Goal: Task Accomplishment & Management: Complete application form

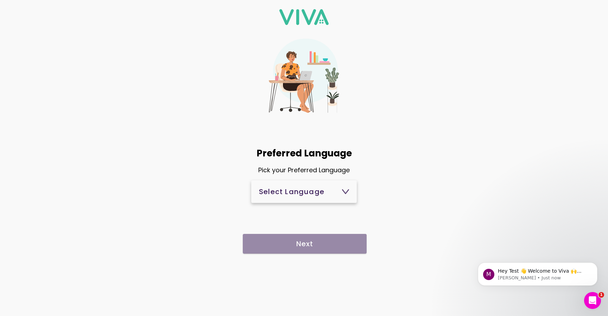
click at [317, 201] on button "Select Language" at bounding box center [304, 191] width 106 height 23
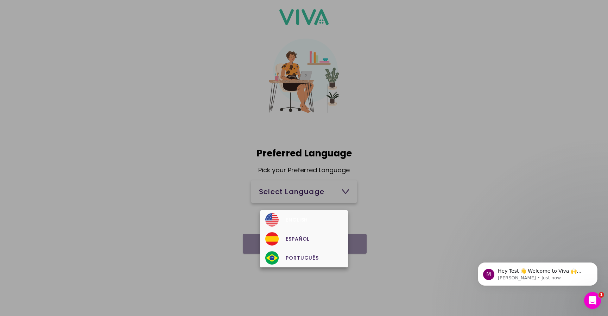
click at [298, 224] on div "English" at bounding box center [303, 219] width 77 height 13
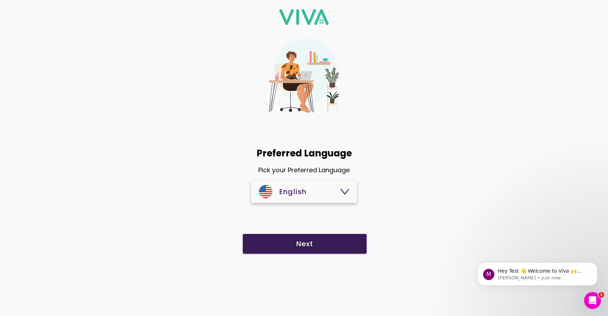
click at [0, 0] on slot "Next" at bounding box center [0, 0] width 0 height 0
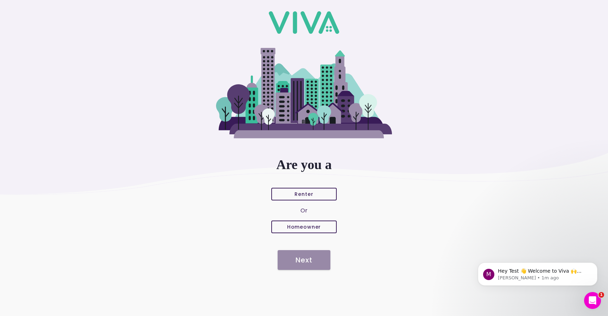
click at [286, 198] on button "Renter" at bounding box center [303, 194] width 65 height 13
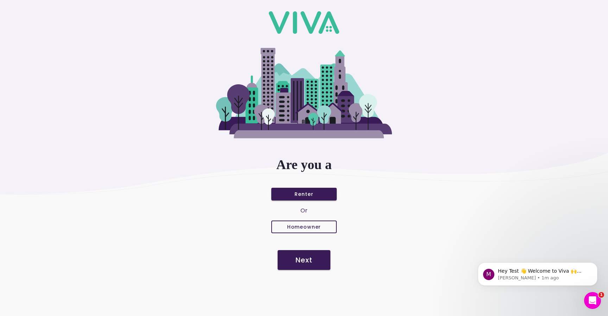
click at [323, 248] on link "Next" at bounding box center [304, 259] width 53 height 23
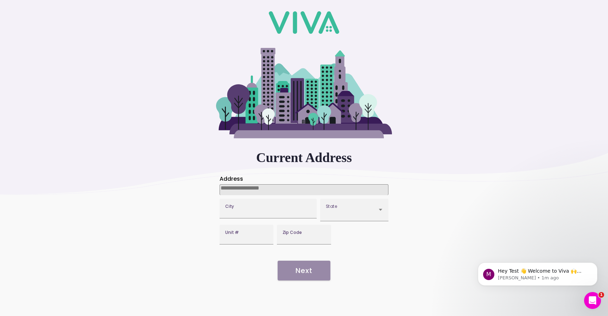
click at [290, 186] on input at bounding box center [304, 189] width 169 height 11
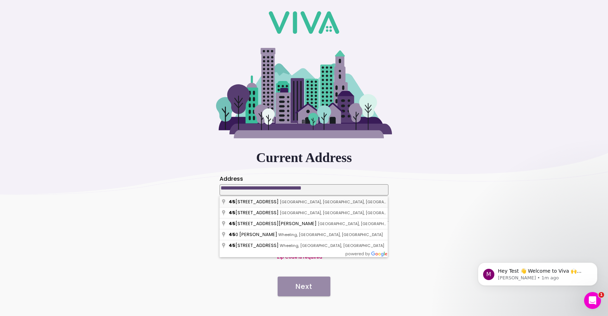
type input "**********"
type input "*****"
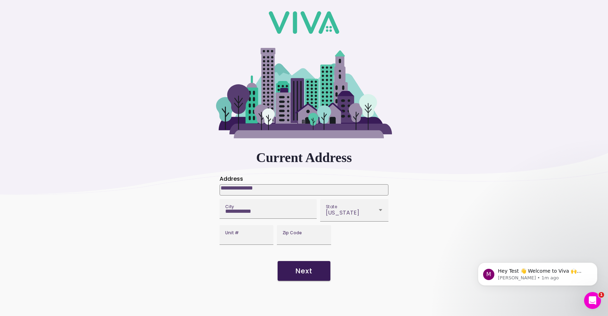
click at [314, 285] on div "Next" at bounding box center [304, 272] width 608 height 31
click at [314, 279] on button "Next" at bounding box center [304, 271] width 53 height 20
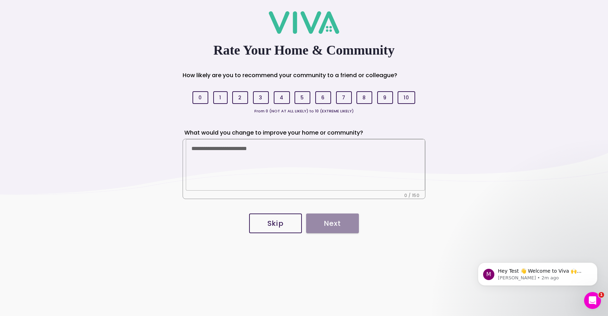
click at [0, 0] on slot "6" at bounding box center [0, 0] width 0 height 0
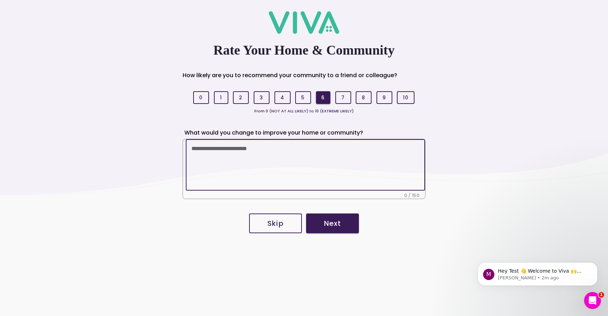
click at [290, 160] on textarea at bounding box center [305, 164] width 228 height 51
click at [251, 175] on textarea at bounding box center [305, 164] width 228 height 51
type textarea "****"
click at [343, 228] on button "Next" at bounding box center [332, 223] width 53 height 20
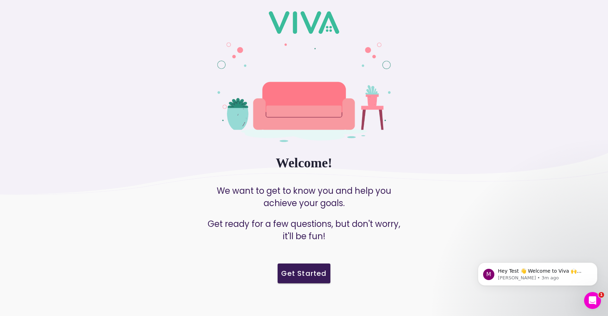
click at [0, 0] on slot "Get Started" at bounding box center [0, 0] width 0 height 0
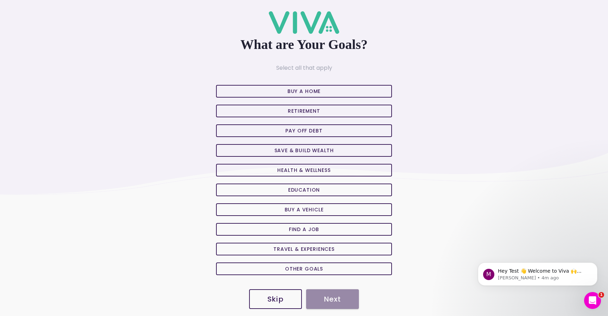
click at [0, 0] on slot "Pay off Debt" at bounding box center [0, 0] width 0 height 0
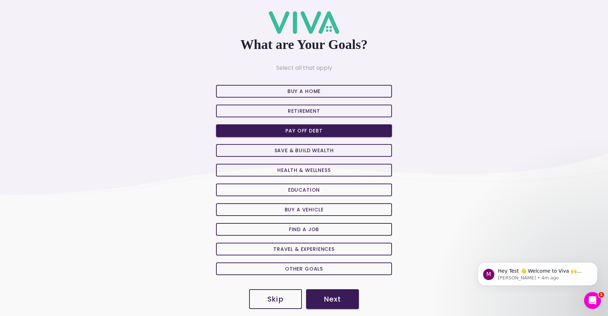
click at [0, 0] on slot "Next" at bounding box center [0, 0] width 0 height 0
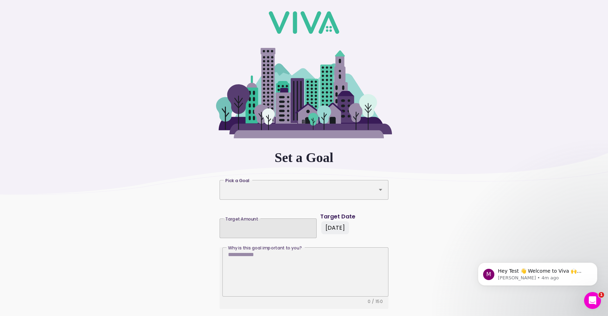
scroll to position [41, 0]
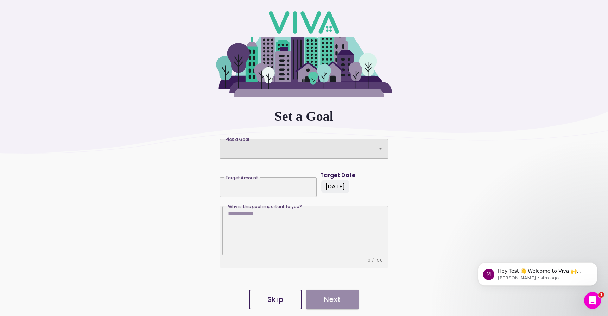
click at [344, 154] on div "Pick a Goal" at bounding box center [304, 149] width 169 height 20
click at [344, 154] on button "Pick a Goal Pick a Goal" at bounding box center [304, 149] width 169 height 20
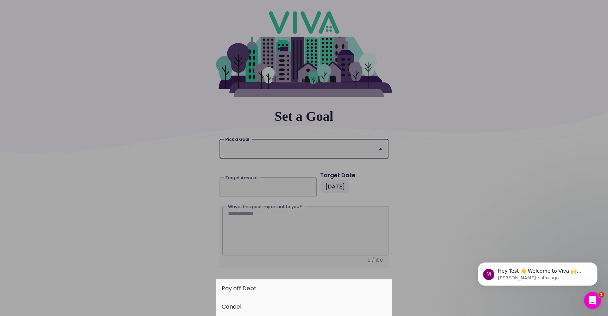
click at [245, 286] on button "Pay off Debt" at bounding box center [304, 288] width 176 height 18
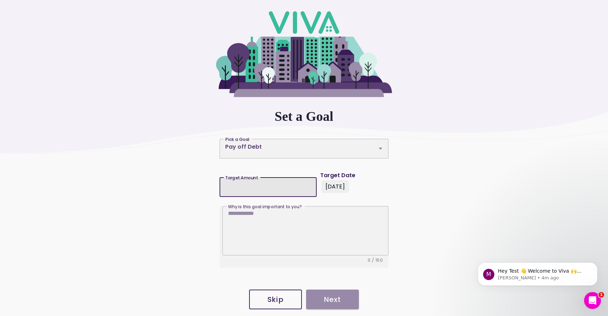
click at [265, 188] on input "Target Amount Target Amount" at bounding box center [268, 185] width 86 height 6
type input "*"
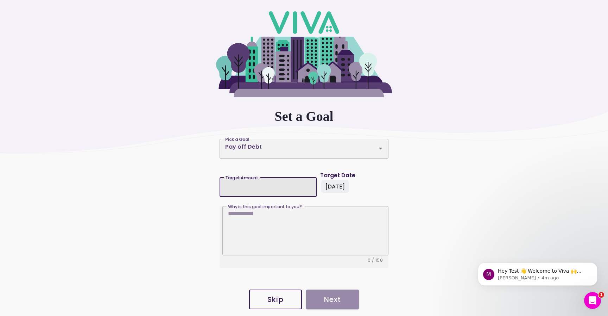
type input "*"
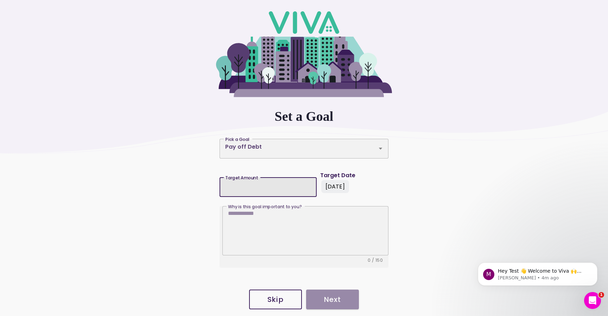
type input "*"
click at [0, 0] on slot "[DATE]" at bounding box center [0, 0] width 0 height 0
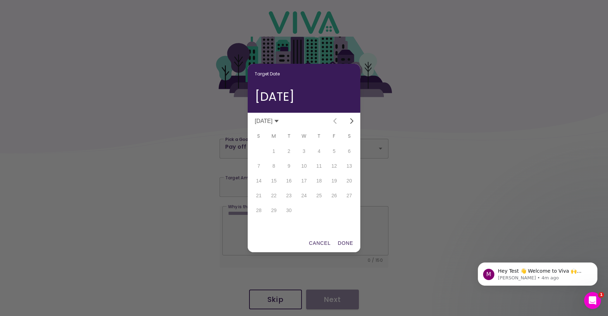
scroll to position [0, 113]
click at [412, 192] on ion-backdrop at bounding box center [304, 158] width 608 height 316
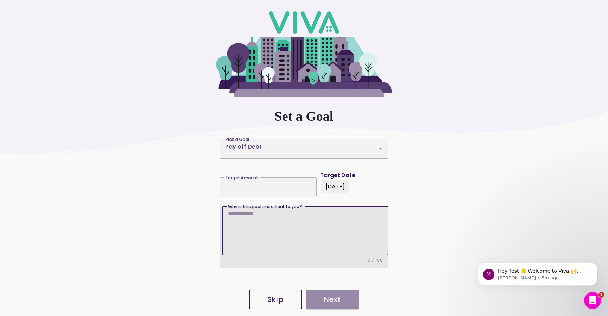
click at [299, 230] on textarea "Why is this goal important to you? Why is this goal important to you?" at bounding box center [305, 232] width 155 height 45
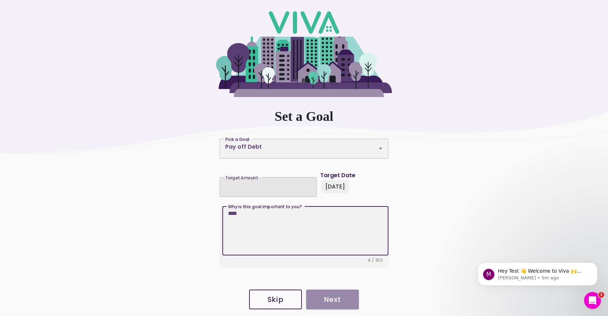
type textarea "****"
click at [264, 193] on div "Target Amount" at bounding box center [268, 187] width 97 height 20
click at [264, 188] on input "Target Amount Target Amount" at bounding box center [268, 185] width 86 height 6
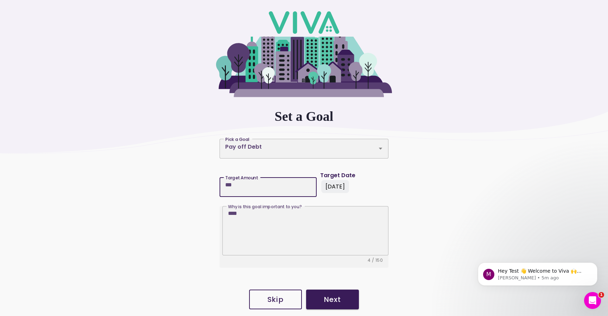
type input "***"
click at [0, 0] on slot "Next" at bounding box center [0, 0] width 0 height 0
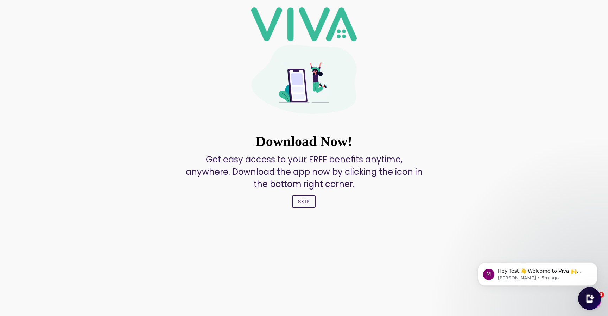
click at [303, 205] on button "Skip" at bounding box center [304, 201] width 24 height 13
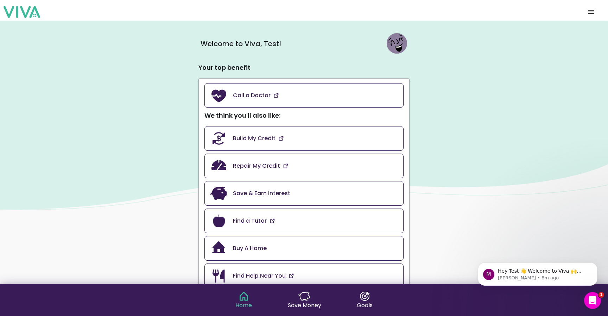
click at [592, 8] on span "menu" at bounding box center [591, 12] width 11 height 17
